Goal: Task Accomplishment & Management: Use online tool/utility

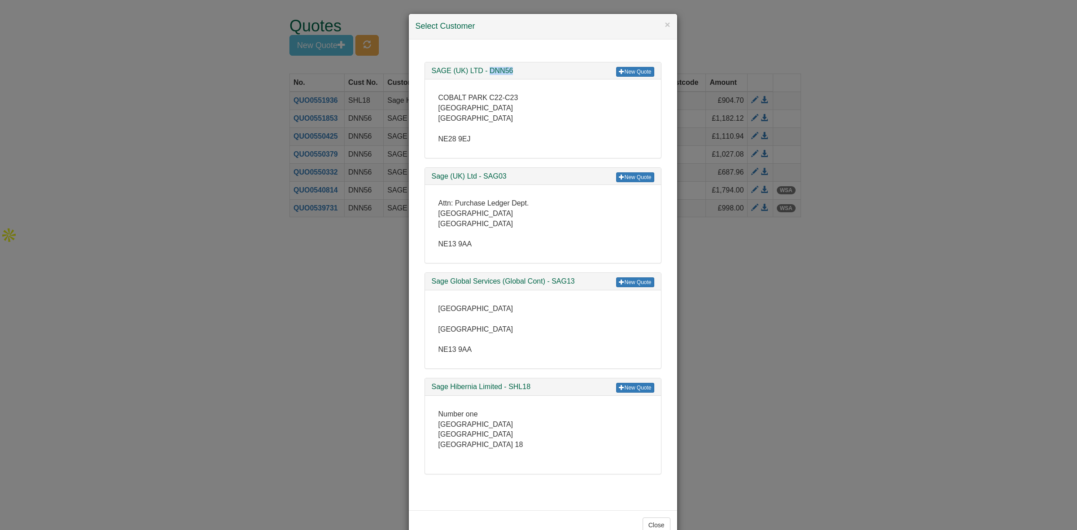
drag, startPoint x: 514, startPoint y: 70, endPoint x: 485, endPoint y: 72, distance: 29.7
click at [485, 72] on h3 "SAGE (UK) LTD - DNN56" at bounding box center [543, 71] width 223 height 8
copy h3 "DNN56"
click at [638, 75] on link "New Quote" at bounding box center [635, 72] width 38 height 10
drag, startPoint x: 956, startPoint y: 236, endPoint x: 921, endPoint y: 225, distance: 36.6
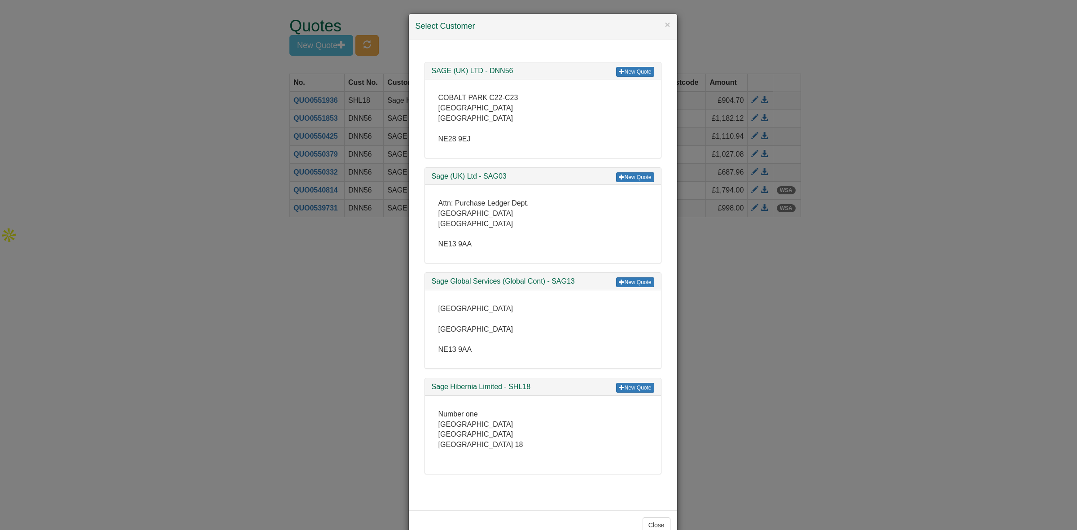
click at [955, 236] on div "× Select Customer New Quote SAGE (UK) LTD - DNN56 COBALT PARK C22-C23 [GEOGRAPH…" at bounding box center [538, 265] width 1077 height 530
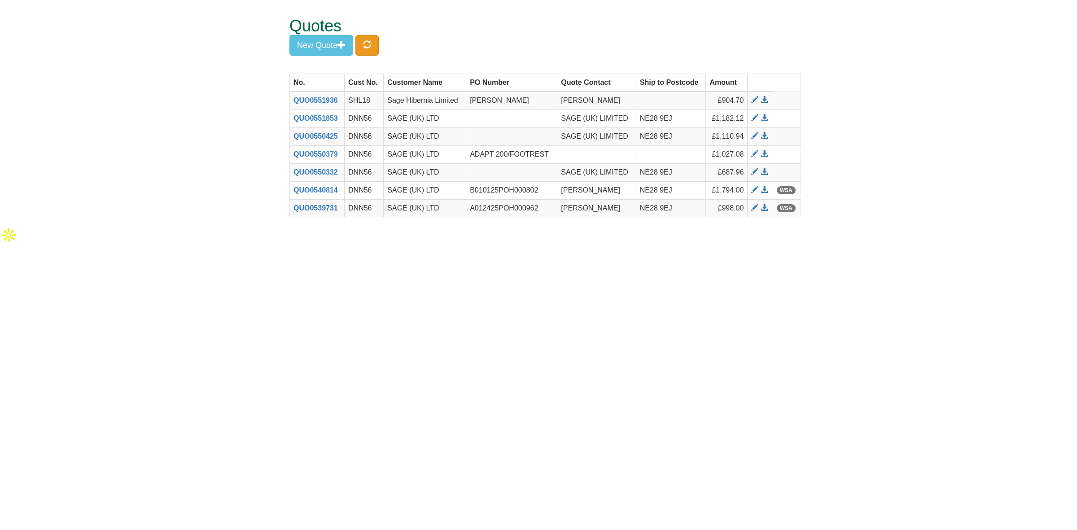
drag, startPoint x: 384, startPoint y: 48, endPoint x: 373, endPoint y: 45, distance: 11.1
click at [374, 46] on div "Quotes New Quote" at bounding box center [546, 37] width 512 height 74
click at [373, 45] on button "button" at bounding box center [366, 45] width 23 height 21
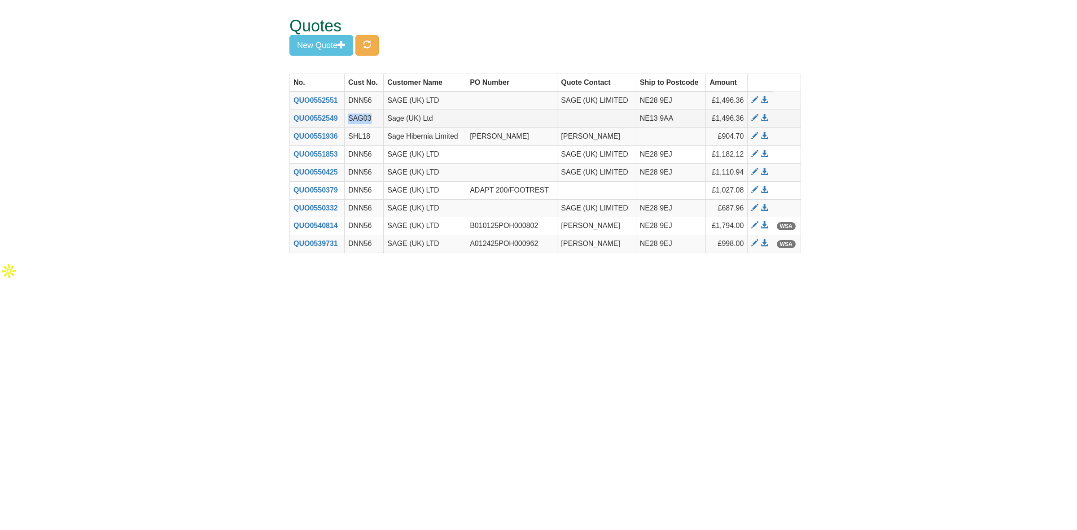
drag, startPoint x: 378, startPoint y: 115, endPoint x: 349, endPoint y: 120, distance: 29.5
click at [349, 120] on td "SAG03" at bounding box center [364, 119] width 39 height 18
drag, startPoint x: 342, startPoint y: 117, endPoint x: 291, endPoint y: 123, distance: 51.9
click at [291, 123] on th "QUO0552549" at bounding box center [317, 119] width 55 height 18
copy link "QUO0552549"
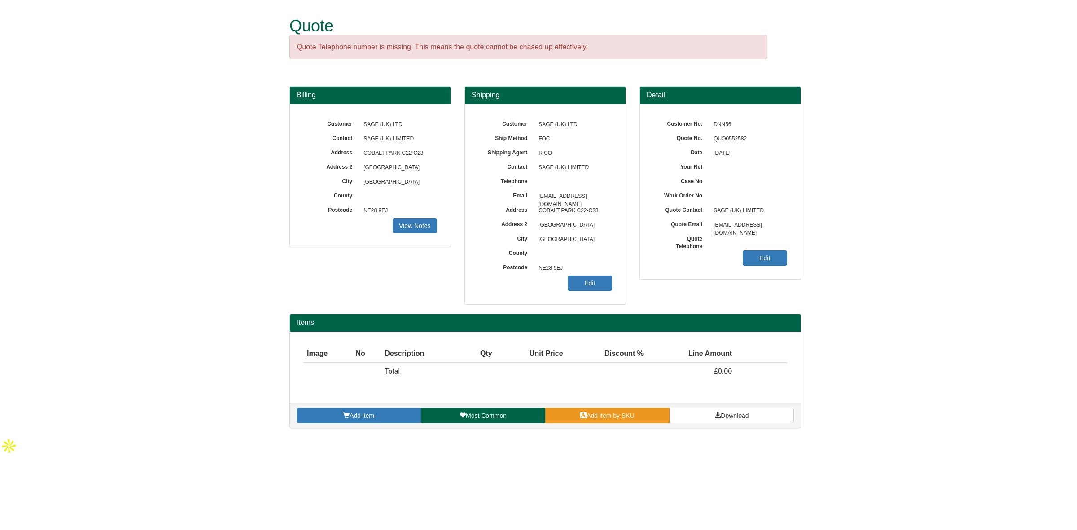
click at [620, 413] on span "Add item by SKU" at bounding box center [611, 415] width 48 height 7
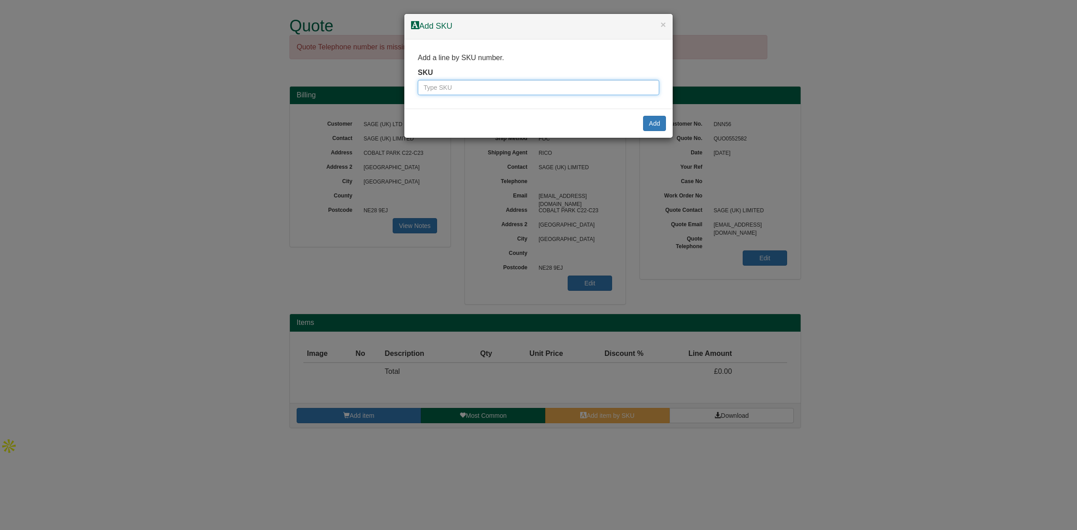
click at [426, 86] on input "text" at bounding box center [538, 87] width 241 height 15
paste input "9792007"
type input "9792007"
click at [654, 122] on button "Add" at bounding box center [654, 123] width 23 height 15
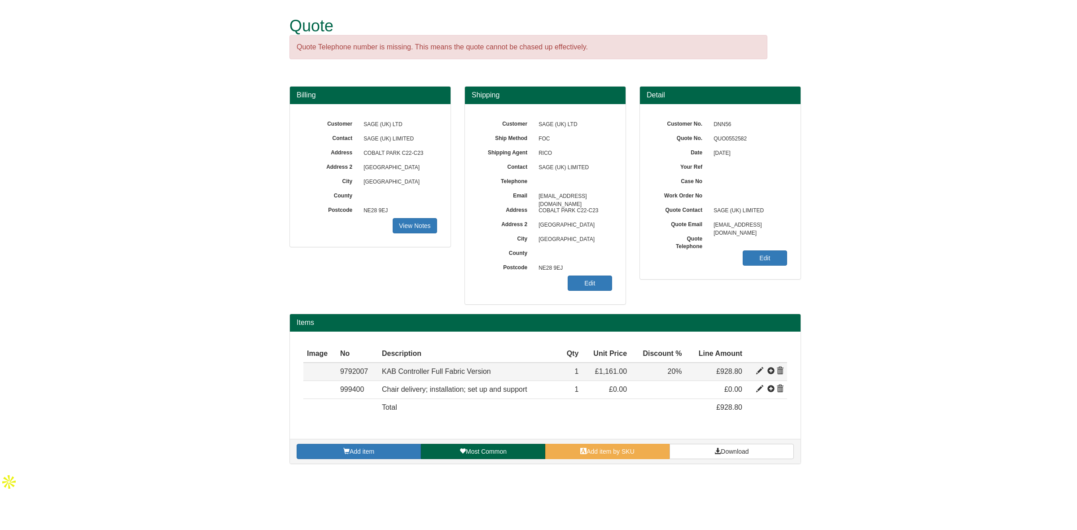
click at [758, 370] on span at bounding box center [759, 371] width 7 height 7
type input "KAB Controller Full Fabric Version"
type input "Fabric: TBC Colour: TBC"
type input "559.00"
type input "1161.00"
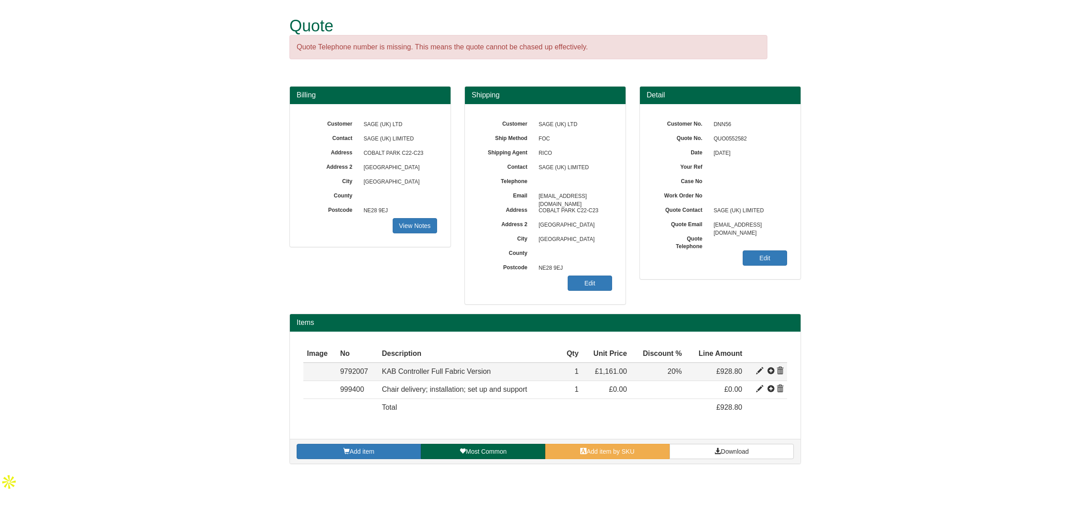
type input "1161.00"
type input "1"
type input "20.00"
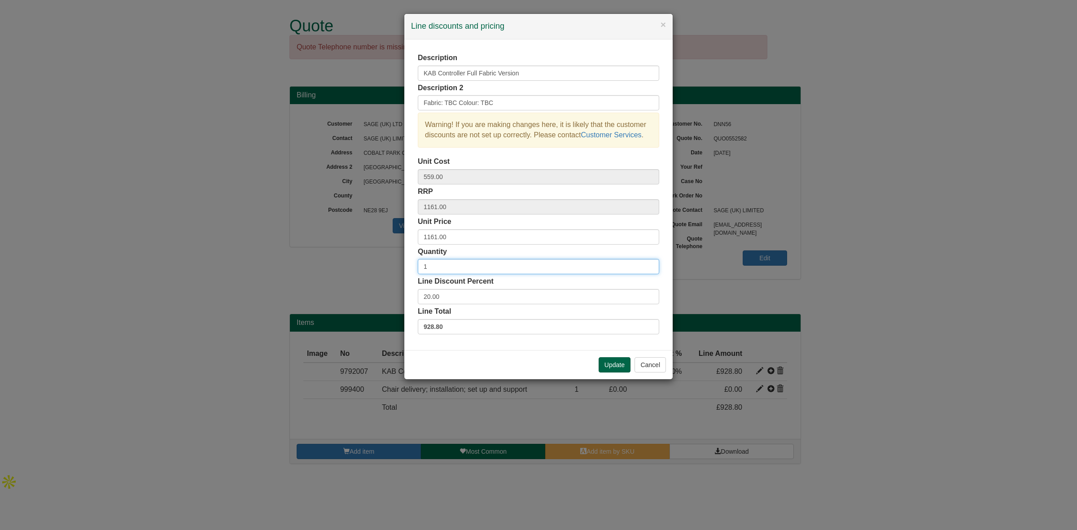
click at [432, 270] on input "1" at bounding box center [538, 266] width 241 height 15
drag, startPoint x: 422, startPoint y: 265, endPoint x: 397, endPoint y: 265, distance: 24.7
click at [397, 265] on div "× Line discounts and pricing Description KAB Controller Full Fabric Version Des…" at bounding box center [538, 265] width 1077 height 530
type input "1"
drag, startPoint x: 450, startPoint y: 299, endPoint x: 374, endPoint y: 296, distance: 76.4
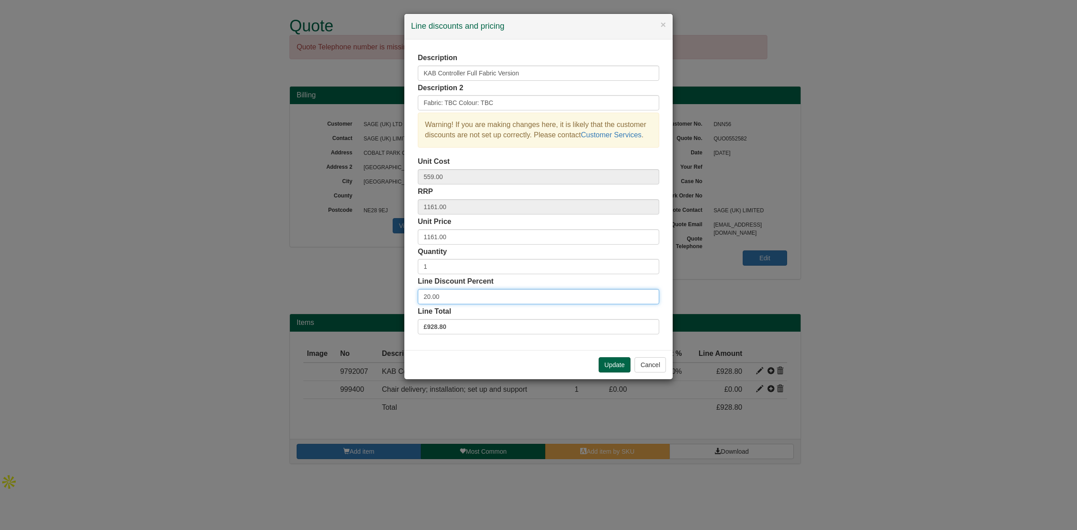
click at [374, 296] on div "× Line discounts and pricing Description KAB Controller Full Fabric Version Des…" at bounding box center [538, 265] width 1077 height 530
type input "25"
click at [438, 266] on input "1" at bounding box center [538, 266] width 241 height 15
type input "4"
click at [606, 363] on button "Update" at bounding box center [615, 364] width 32 height 15
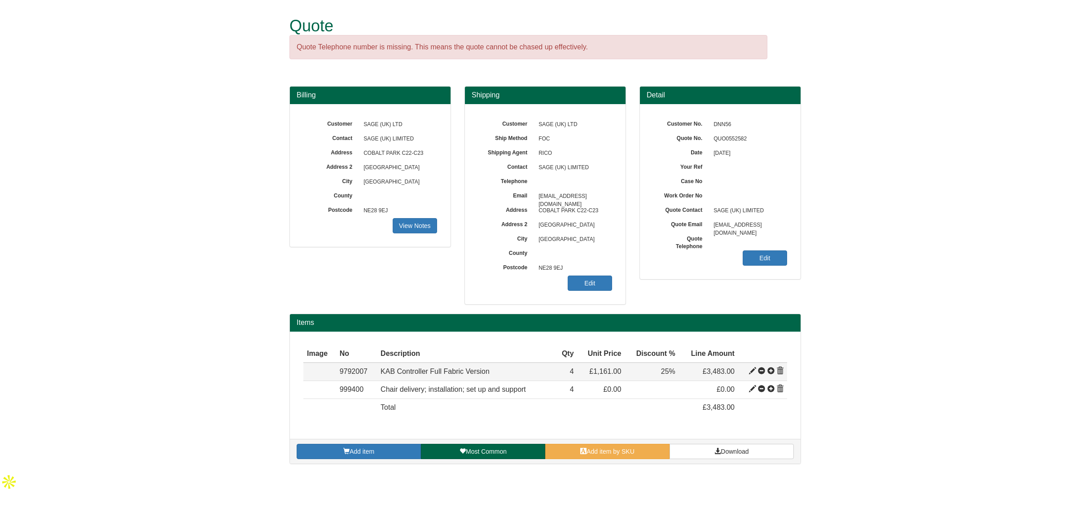
click at [750, 372] on span at bounding box center [752, 371] width 7 height 7
type input "25.00"
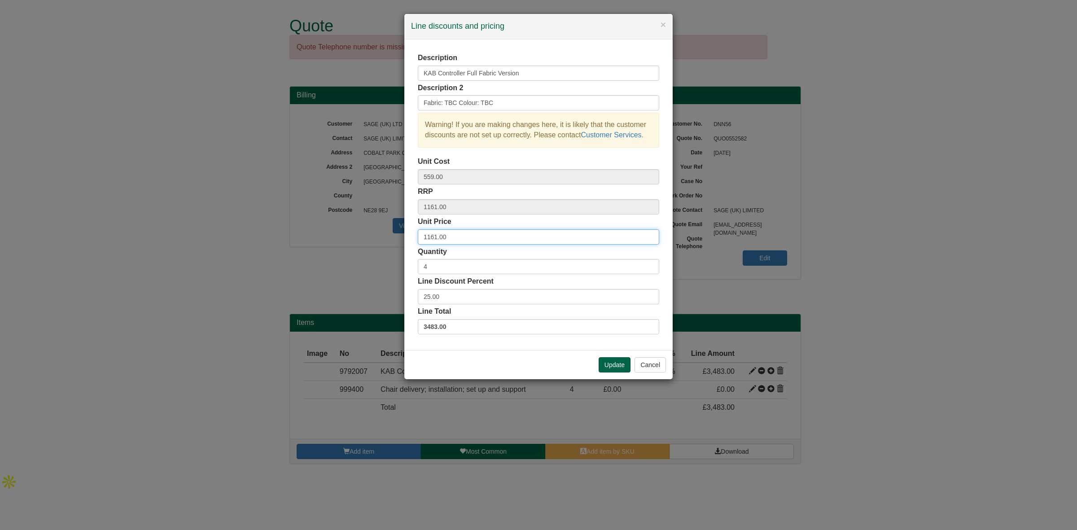
drag, startPoint x: 459, startPoint y: 242, endPoint x: 370, endPoint y: 243, distance: 88.9
click at [370, 243] on div "× Line discounts and pricing Description KAB Controller Full Fabric Version Des…" at bounding box center [538, 265] width 1077 height 530
click at [656, 367] on button "Cancel" at bounding box center [650, 364] width 31 height 15
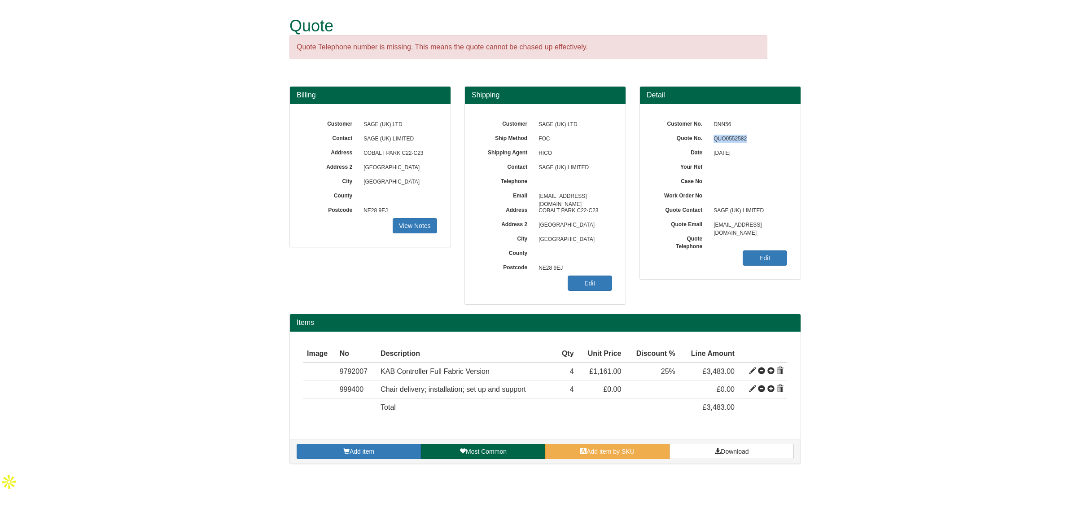
drag, startPoint x: 737, startPoint y: 137, endPoint x: 709, endPoint y: 140, distance: 28.4
click at [709, 140] on span "QUO0552582" at bounding box center [748, 139] width 78 height 14
copy span "QUO0552582"
drag, startPoint x: 375, startPoint y: 372, endPoint x: 329, endPoint y: 370, distance: 45.8
click at [329, 370] on tr "Item 9792007 KAB Controller Full Fabric Version Fabric: TBC Colour: TBC 559 116…" at bounding box center [545, 372] width 484 height 18
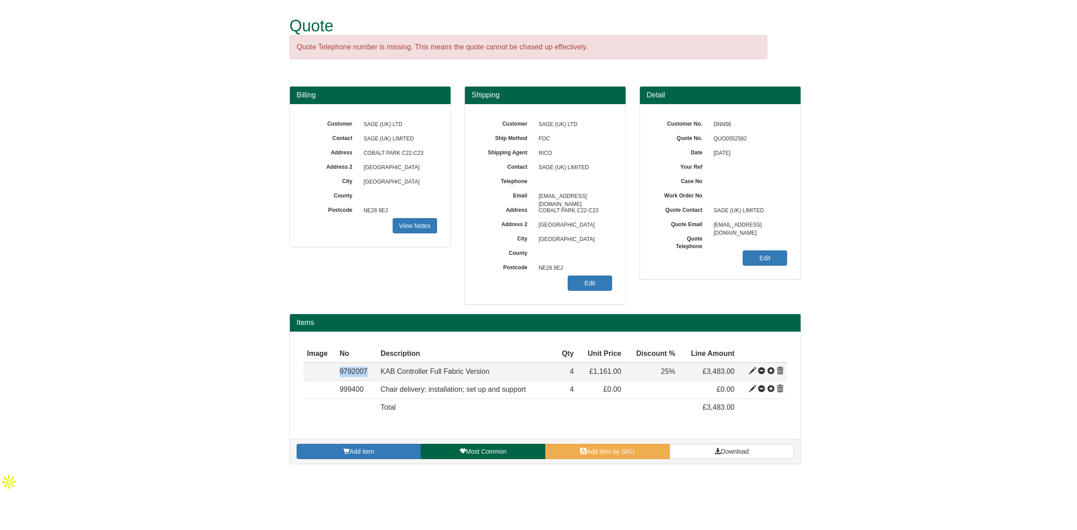
copy tr "Item 9792007"
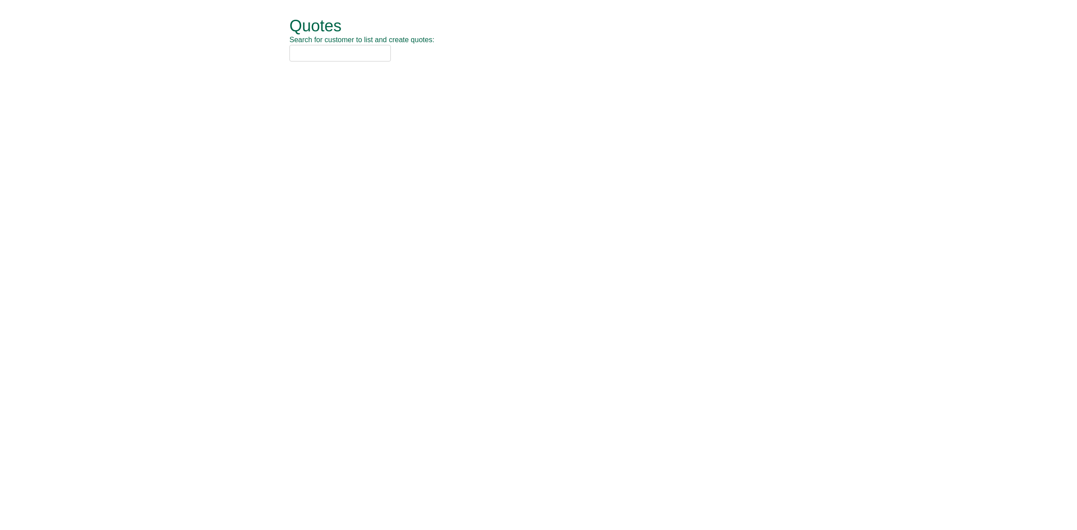
click at [317, 54] on input "text" at bounding box center [340, 53] width 101 height 17
type input "b"
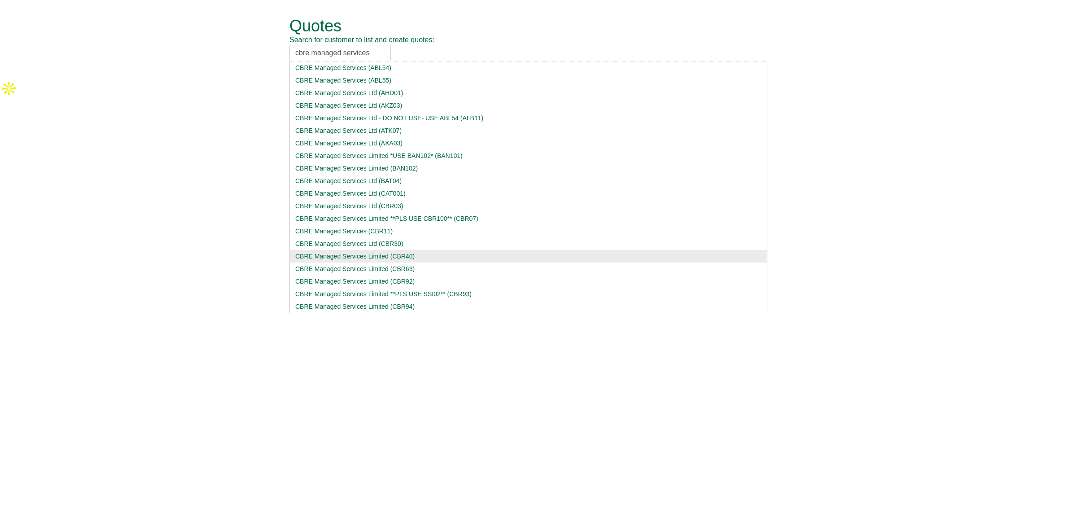
type input "cbre managed services"
click at [355, 257] on div "CBRE Managed Services Limited (CBR40)" at bounding box center [528, 256] width 466 height 9
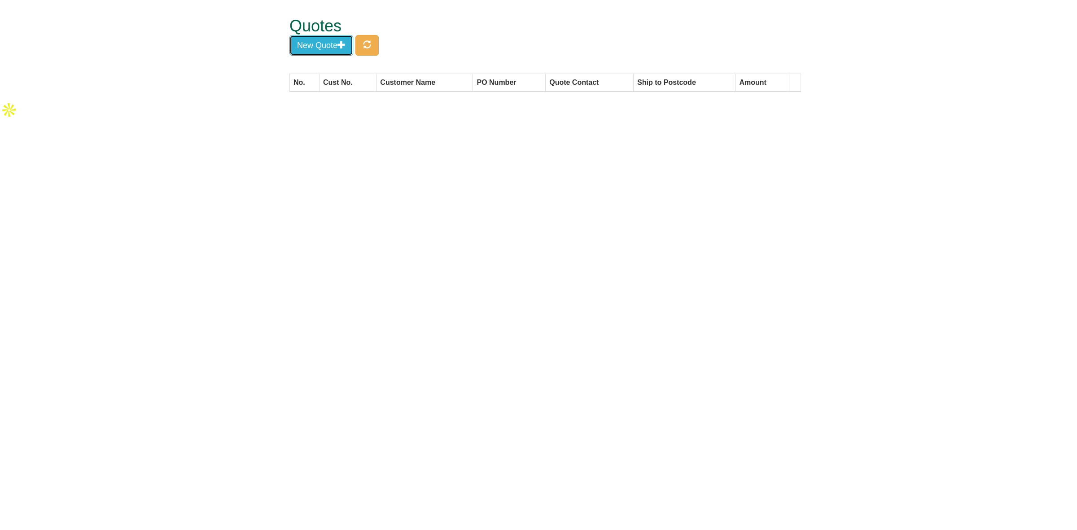
click at [309, 44] on button "New Quote" at bounding box center [322, 45] width 64 height 21
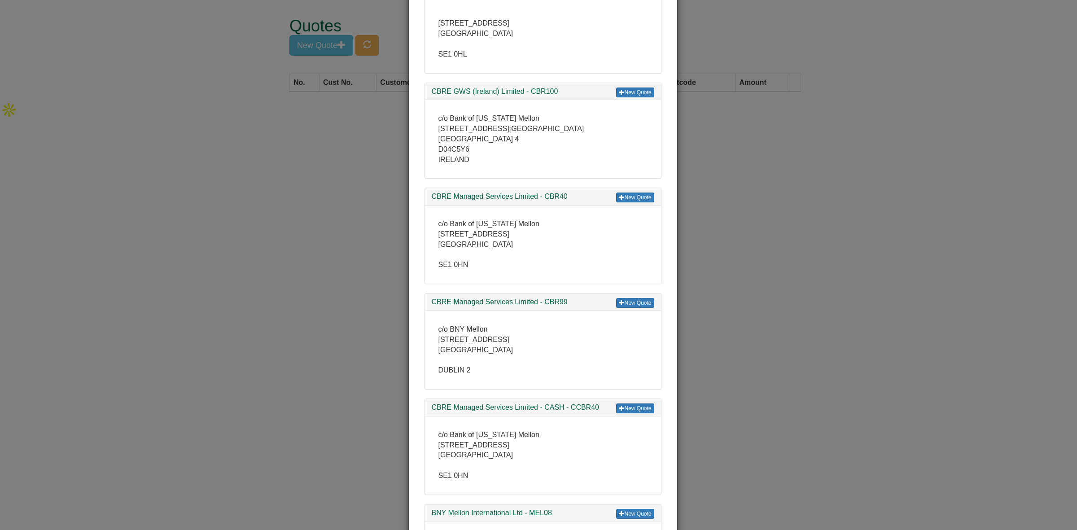
scroll to position [1403, 0]
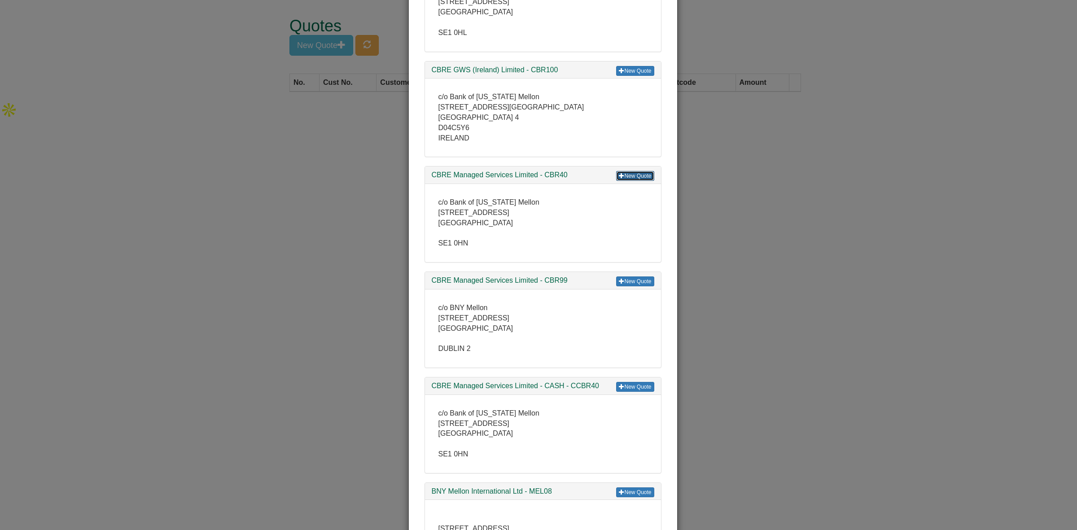
click at [633, 171] on link "New Quote" at bounding box center [635, 176] width 38 height 10
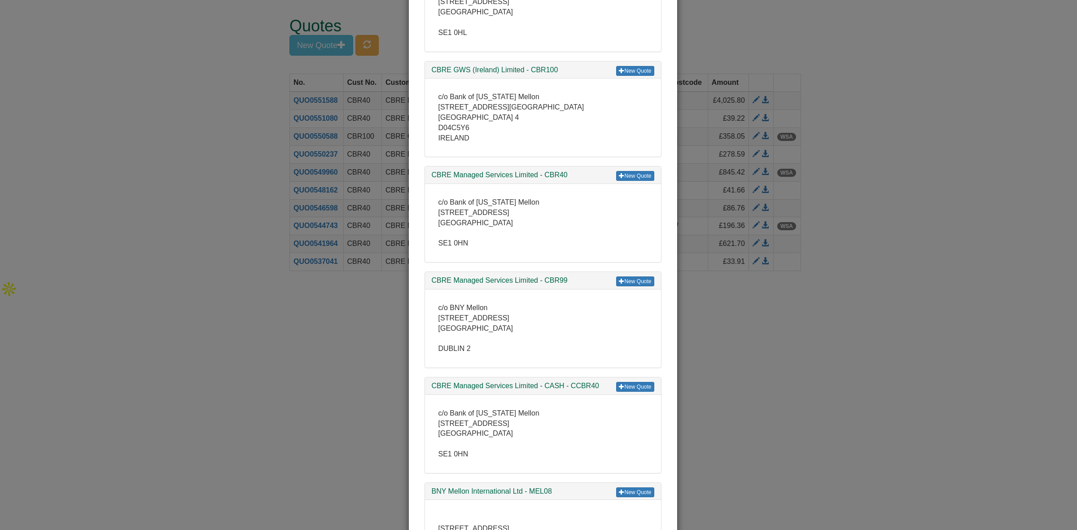
click at [833, 301] on div "× Select Customer New Quote The Bank of New York Mellon - ABN04 Health & Safety…" at bounding box center [538, 265] width 1077 height 530
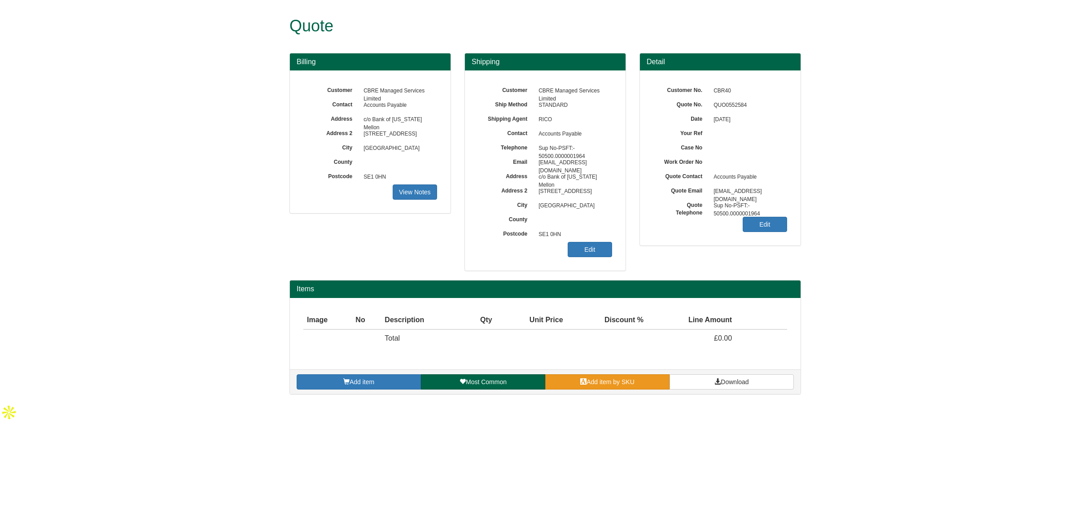
click at [585, 386] on link "Add item by SKU" at bounding box center [607, 381] width 124 height 15
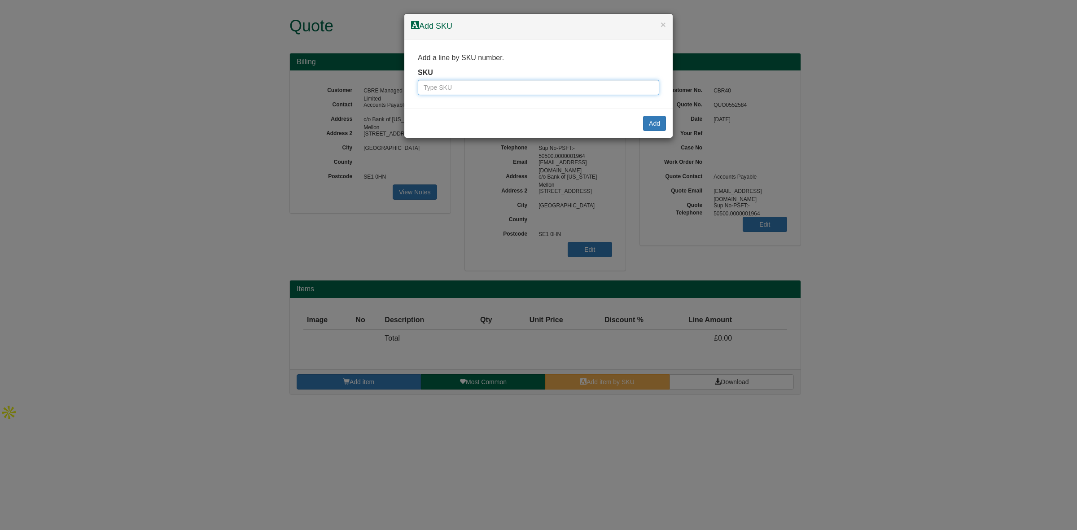
click at [465, 89] on input "text" at bounding box center [538, 87] width 241 height 15
paste input "9792007"
drag, startPoint x: 438, startPoint y: 85, endPoint x: 364, endPoint y: 91, distance: 74.3
click at [364, 91] on div "× Add SKU Add a line by SKU number. SKU 9792007 Add" at bounding box center [538, 265] width 1077 height 530
type input "9792007"
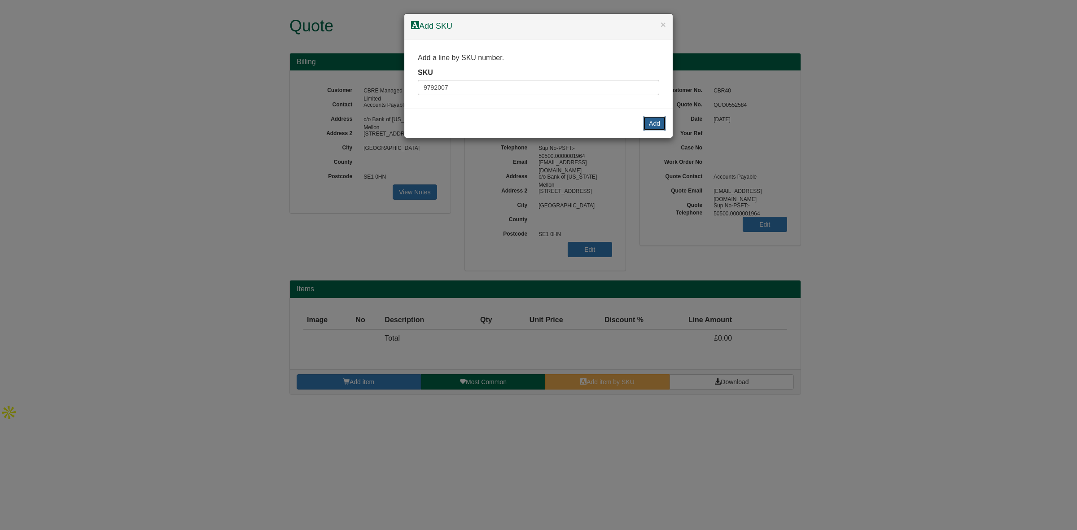
click at [656, 123] on button "Add" at bounding box center [654, 123] width 23 height 15
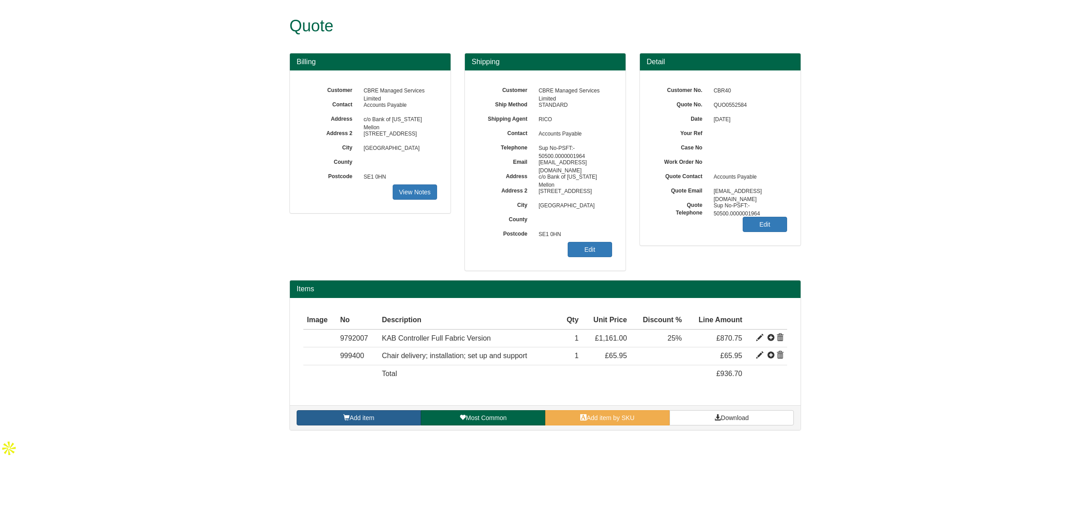
click at [388, 415] on link "Add item" at bounding box center [359, 417] width 124 height 15
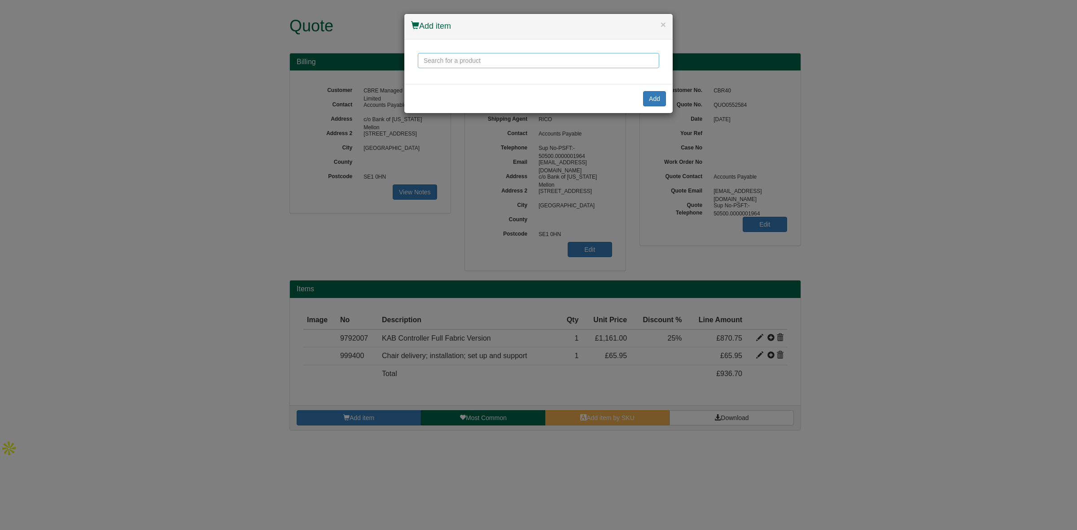
click at [434, 58] on input "text" at bounding box center [538, 60] width 241 height 15
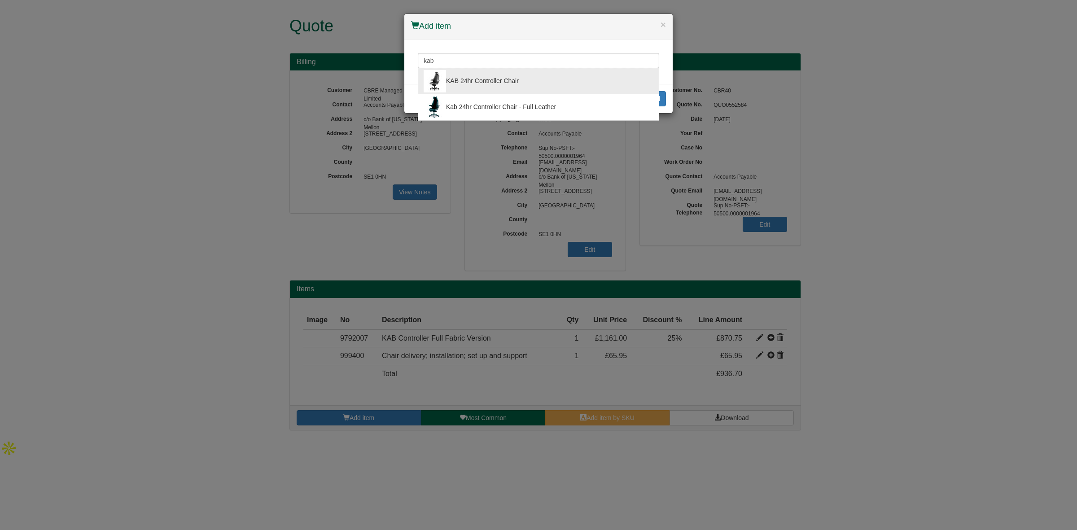
click at [520, 84] on div "KAB 24hr Controller Chair" at bounding box center [539, 81] width 230 height 22
type input "KAB 24hr Controller Chair"
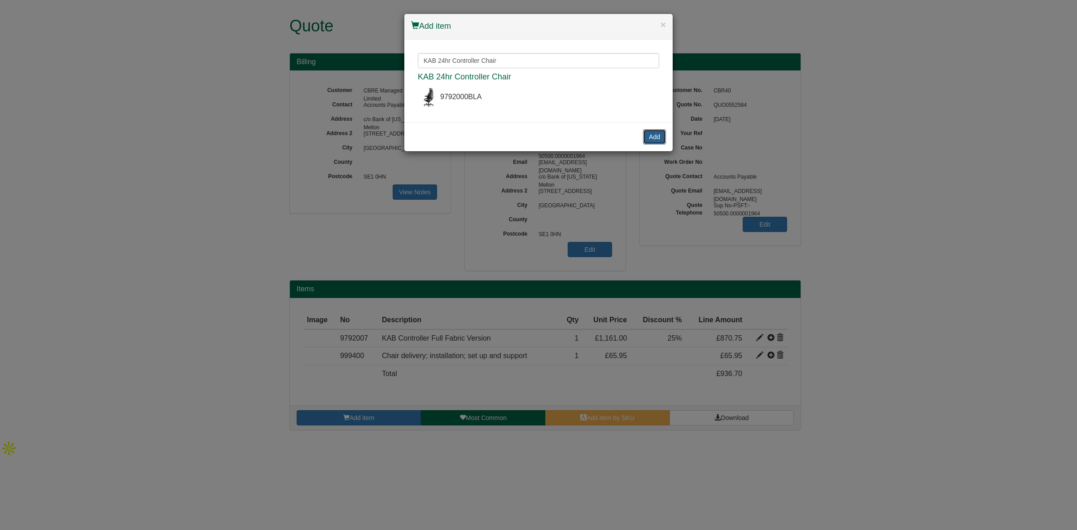
click at [665, 140] on button "Add" at bounding box center [654, 136] width 23 height 15
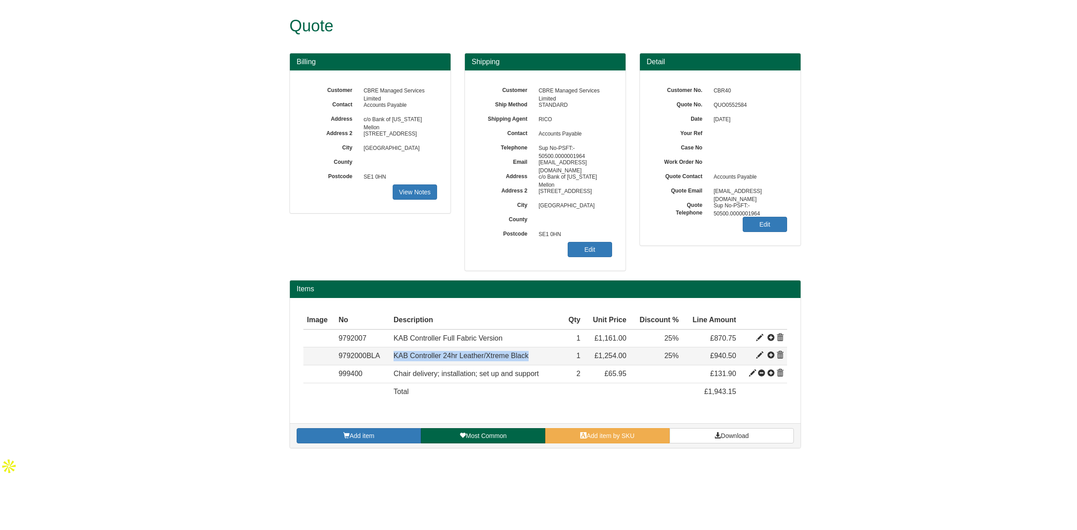
drag, startPoint x: 539, startPoint y: 356, endPoint x: 390, endPoint y: 355, distance: 148.6
click at [390, 355] on td "KAB Controller 24hr Leather/Xtreme Black" at bounding box center [476, 356] width 172 height 18
copy span "KAB Controller 24hr Leather/Xtreme Black"
drag, startPoint x: 366, startPoint y: 338, endPoint x: 337, endPoint y: 339, distance: 29.2
click at [337, 339] on td "9792007" at bounding box center [362, 338] width 55 height 18
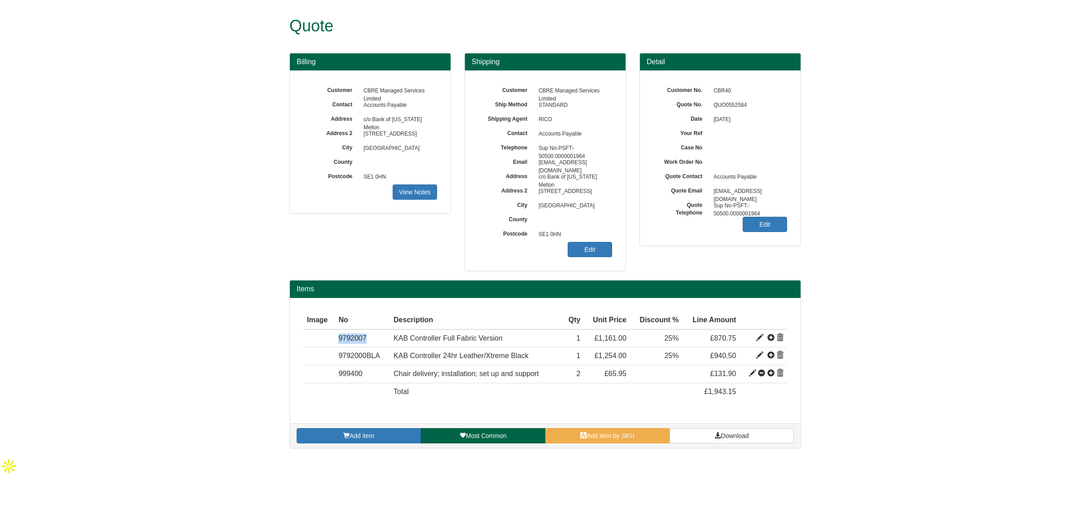
copy td "9792007"
drag, startPoint x: 750, startPoint y: 105, endPoint x: 713, endPoint y: 108, distance: 37.8
click at [713, 108] on span "QUO0552584" at bounding box center [748, 105] width 78 height 14
copy span "QUO0552584"
